Goal: Task Accomplishment & Management: Complete application form

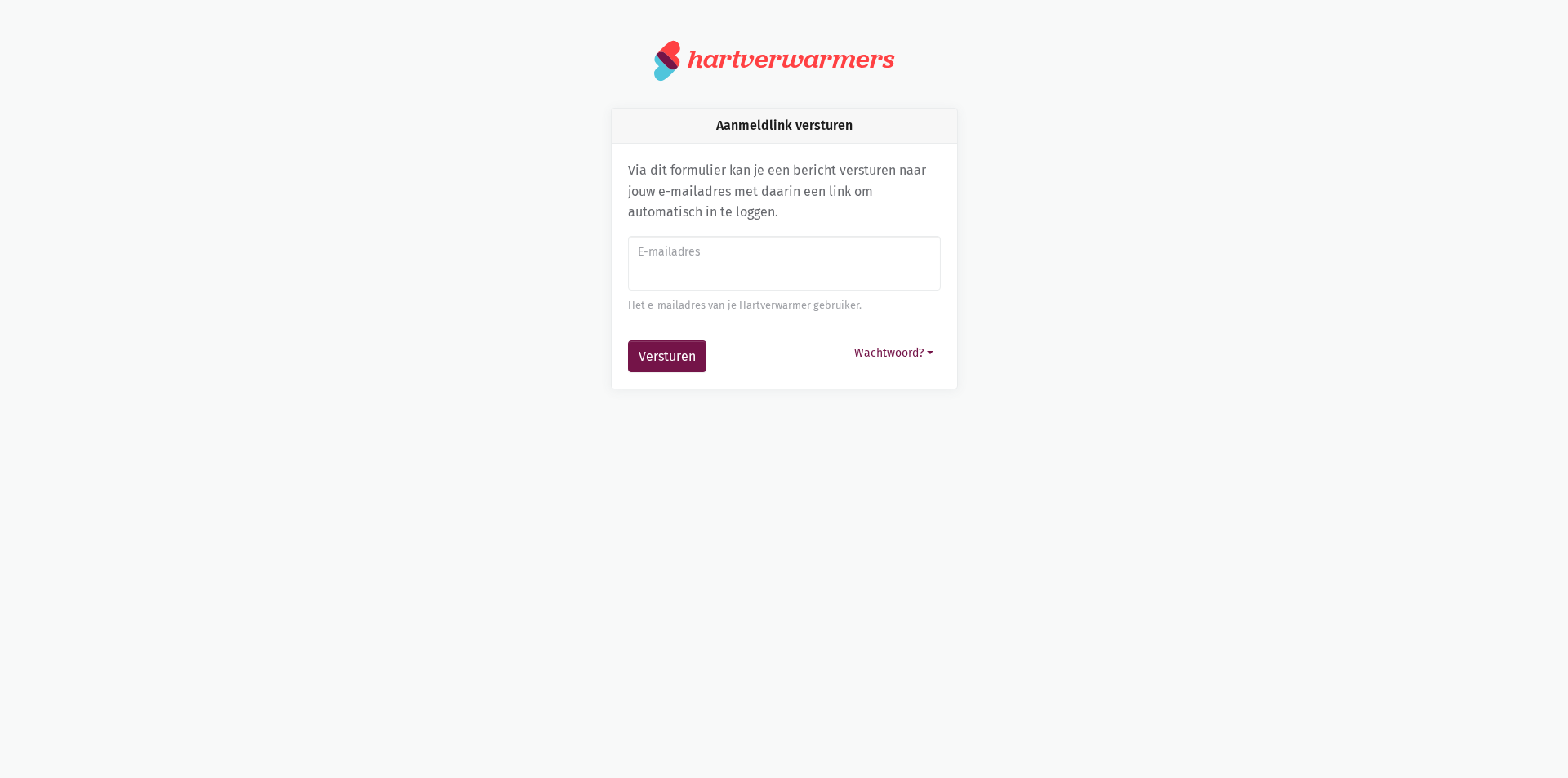
click at [690, 265] on input "E-mailadres" at bounding box center [784, 263] width 312 height 56
click at [803, 280] on input "E-mailadres" at bounding box center [784, 263] width 312 height 56
type input "[PERSON_NAME][EMAIL_ADDRESS][DOMAIN_NAME]"
click at [665, 362] on button "Versturen" at bounding box center [667, 357] width 79 height 32
